Goal: Check status: Check status

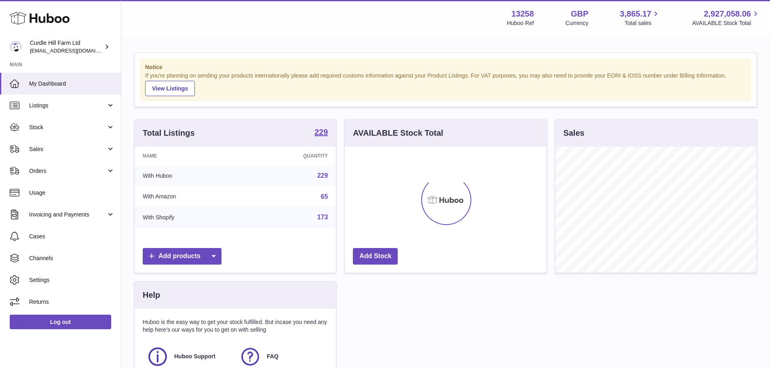
scroll to position [126, 202]
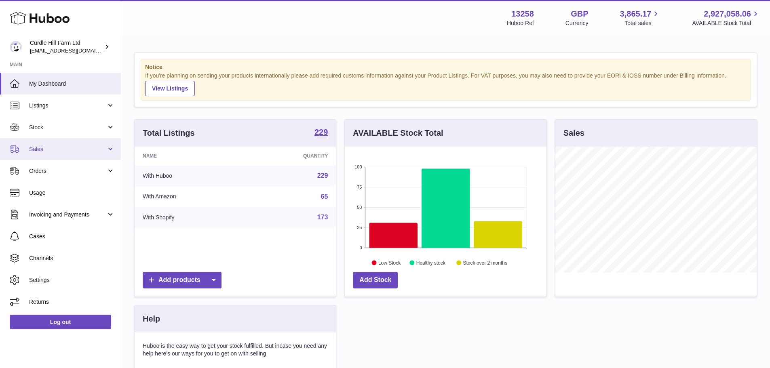
click at [65, 141] on link "Sales" at bounding box center [60, 149] width 121 height 22
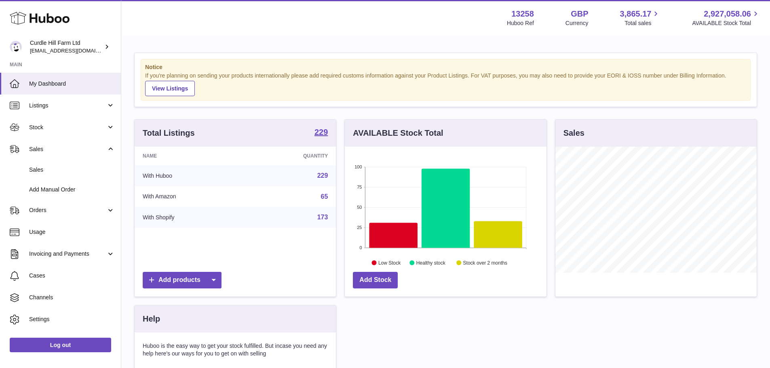
click at [316, 39] on div "Notice If you're planning on sending your products internationally please add r…" at bounding box center [445, 247] width 648 height 423
click at [70, 167] on span "Sales" at bounding box center [72, 170] width 86 height 8
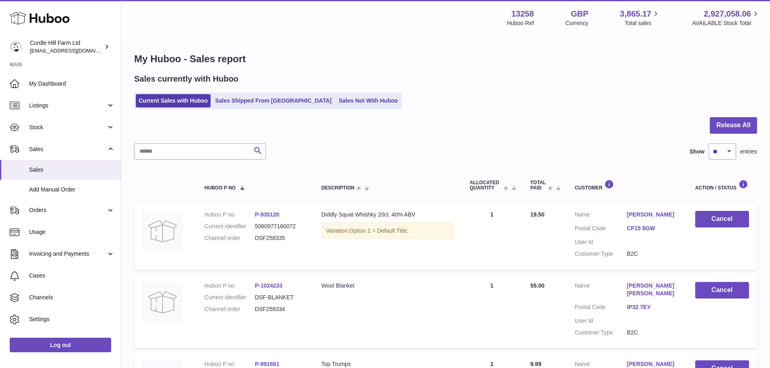
click at [313, 148] on div "Search Show ** ** ** *** entries" at bounding box center [445, 151] width 623 height 16
click at [288, 98] on link "Sales Shipped From [GEOGRAPHIC_DATA]" at bounding box center [273, 100] width 122 height 13
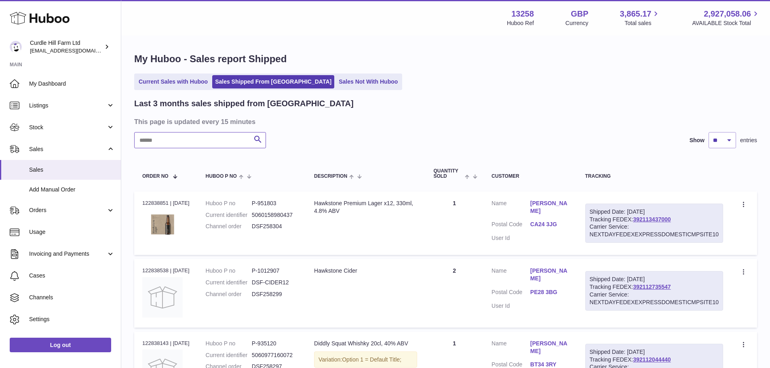
click at [190, 148] on input "text" at bounding box center [200, 140] width 132 height 16
paste input "*********"
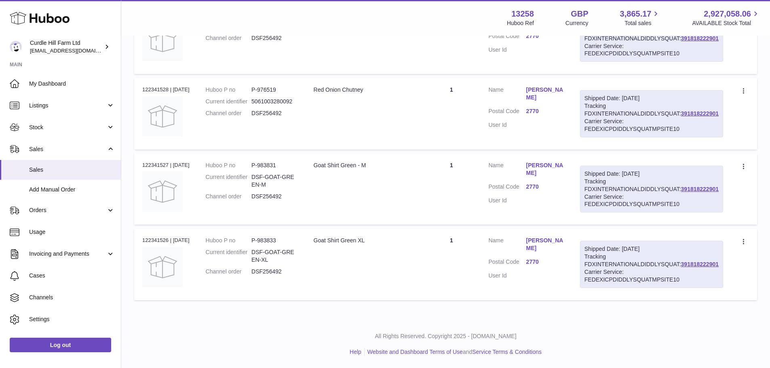
scroll to position [634, 0]
click at [526, 183] on dt "Postal Code" at bounding box center [507, 188] width 38 height 10
click at [564, 183] on link "2770" at bounding box center [545, 187] width 38 height 8
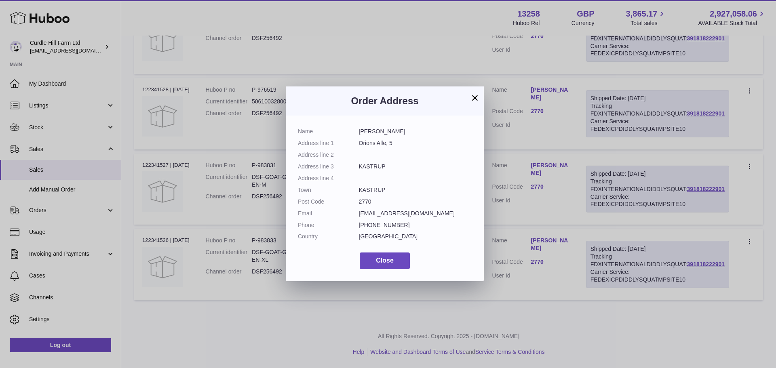
drag, startPoint x: 359, startPoint y: 167, endPoint x: 393, endPoint y: 167, distance: 33.9
click at [393, 167] on dd "KASTRUP" at bounding box center [415, 167] width 113 height 8
click at [564, 154] on div "× Order Address Name Mia vega Address line 1 Orions Alle, 5 Address line 2 Addr…" at bounding box center [388, 184] width 776 height 368
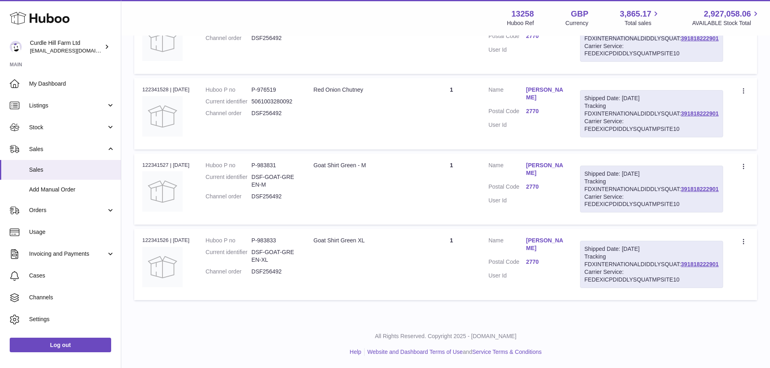
click at [323, 180] on td "Description Goat Shirt Green - M" at bounding box center [363, 189] width 117 height 71
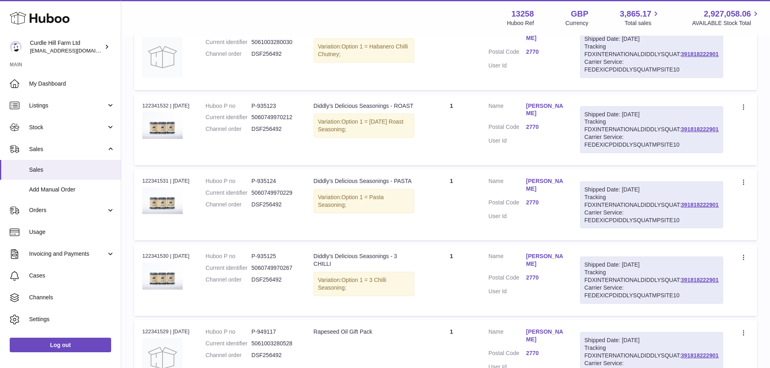
scroll to position [230, 0]
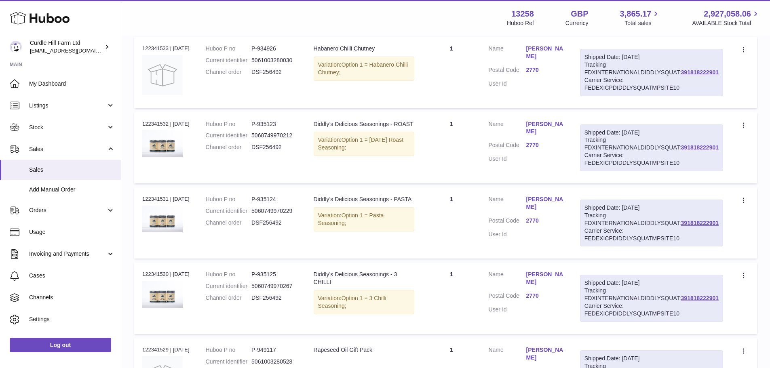
click at [164, 128] on div "Order no 122341532 | 5th Aug" at bounding box center [165, 123] width 47 height 7
copy div "122341532"
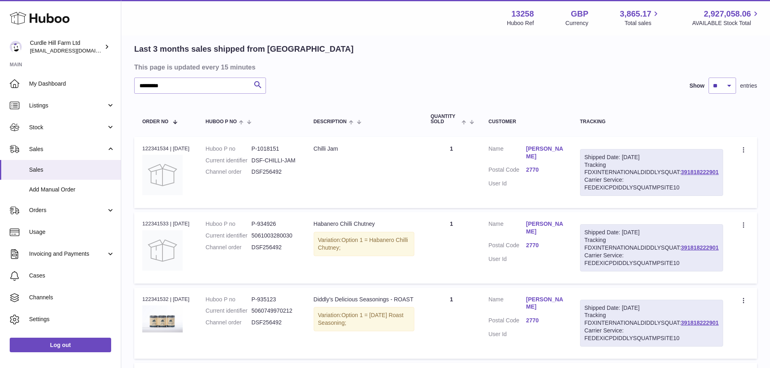
scroll to position [40, 0]
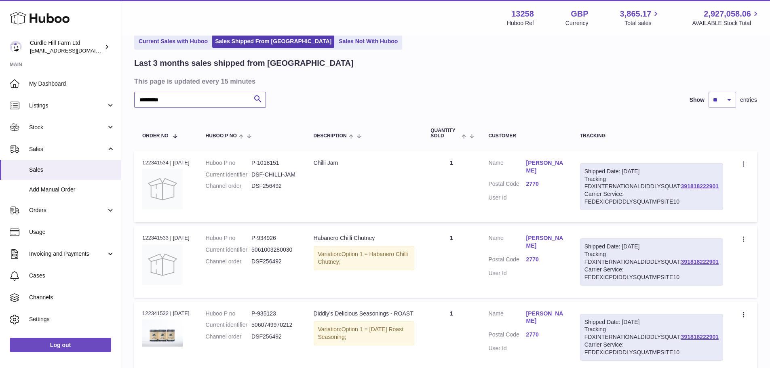
drag, startPoint x: 204, startPoint y: 103, endPoint x: 134, endPoint y: 98, distance: 70.1
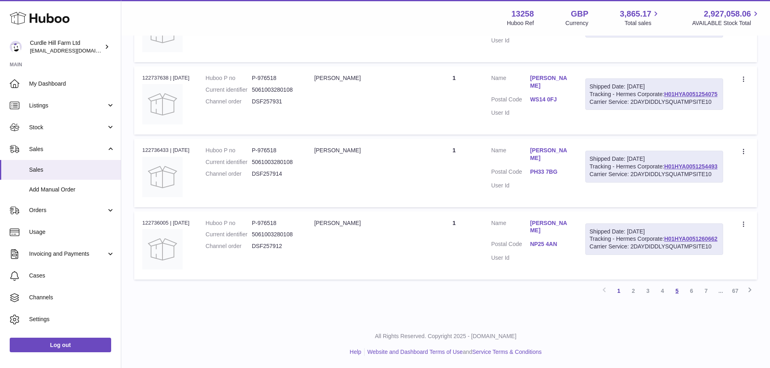
click at [678, 287] on link "5" at bounding box center [676, 291] width 15 height 15
click at [701, 290] on link "7" at bounding box center [706, 291] width 15 height 15
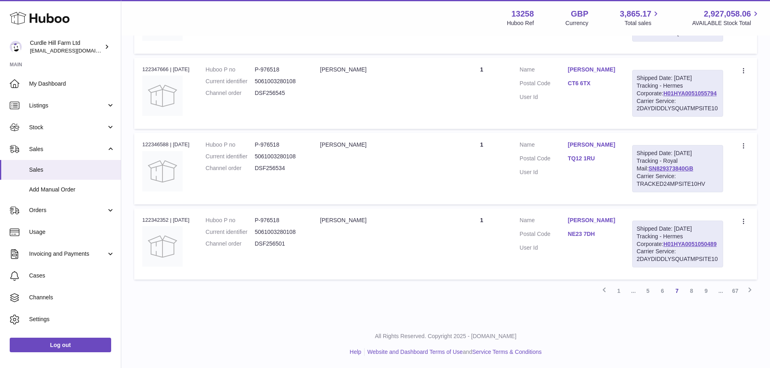
scroll to position [683, 0]
click at [160, 73] on div "Order no 122347666 | 5th Aug" at bounding box center [165, 69] width 47 height 7
copy div "122347666"
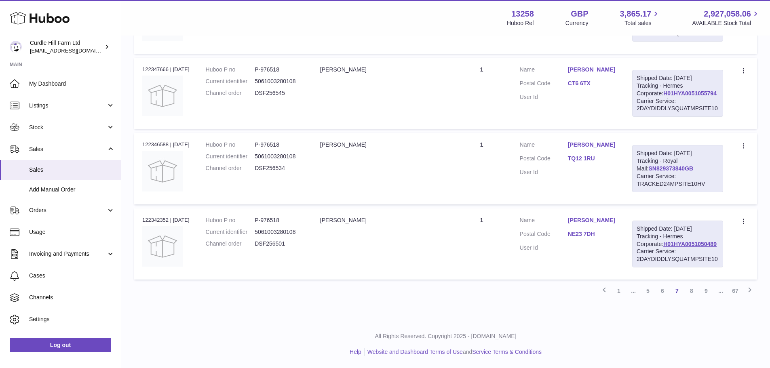
click at [143, 192] on td "Order no 122346588 | 5th Aug" at bounding box center [165, 168] width 63 height 71
copy div "122346588"
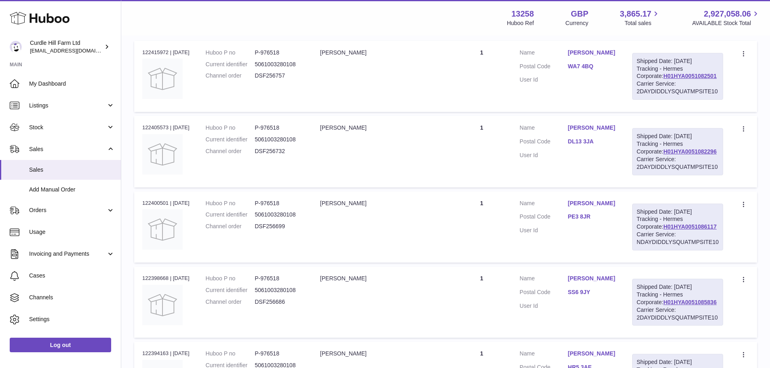
scroll to position [0, 0]
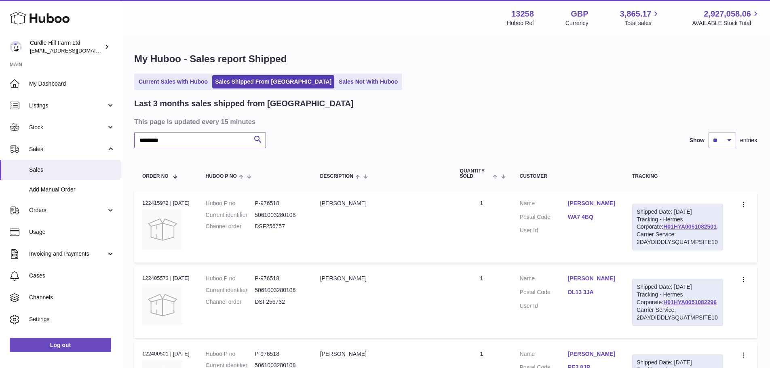
click at [187, 138] on input "*********" at bounding box center [200, 140] width 132 height 16
paste input "text"
type input "*********"
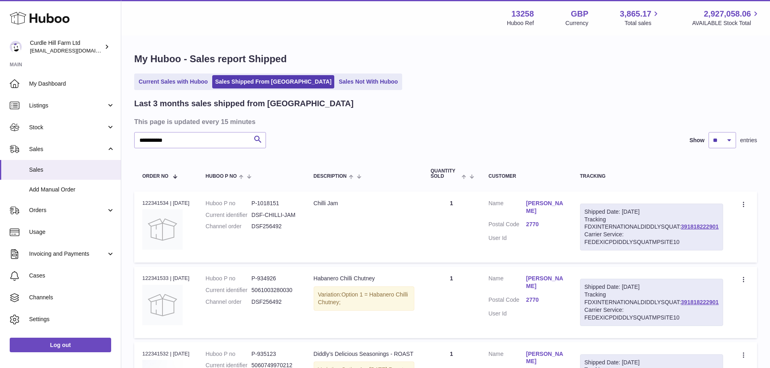
click at [143, 200] on div "Order no 122341534 | 5th Aug" at bounding box center [165, 203] width 47 height 7
copy div "122341534"
